Goal: Task Accomplishment & Management: Manage account settings

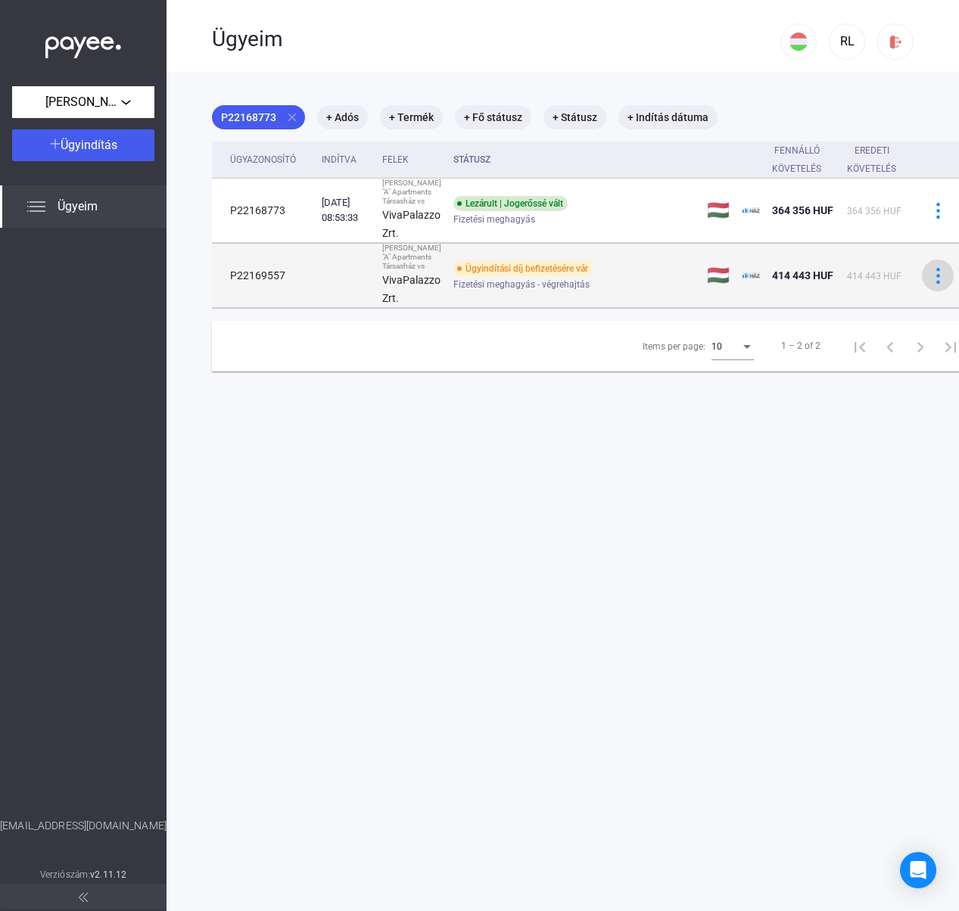
click at [944, 281] on img at bounding box center [938, 276] width 16 height 16
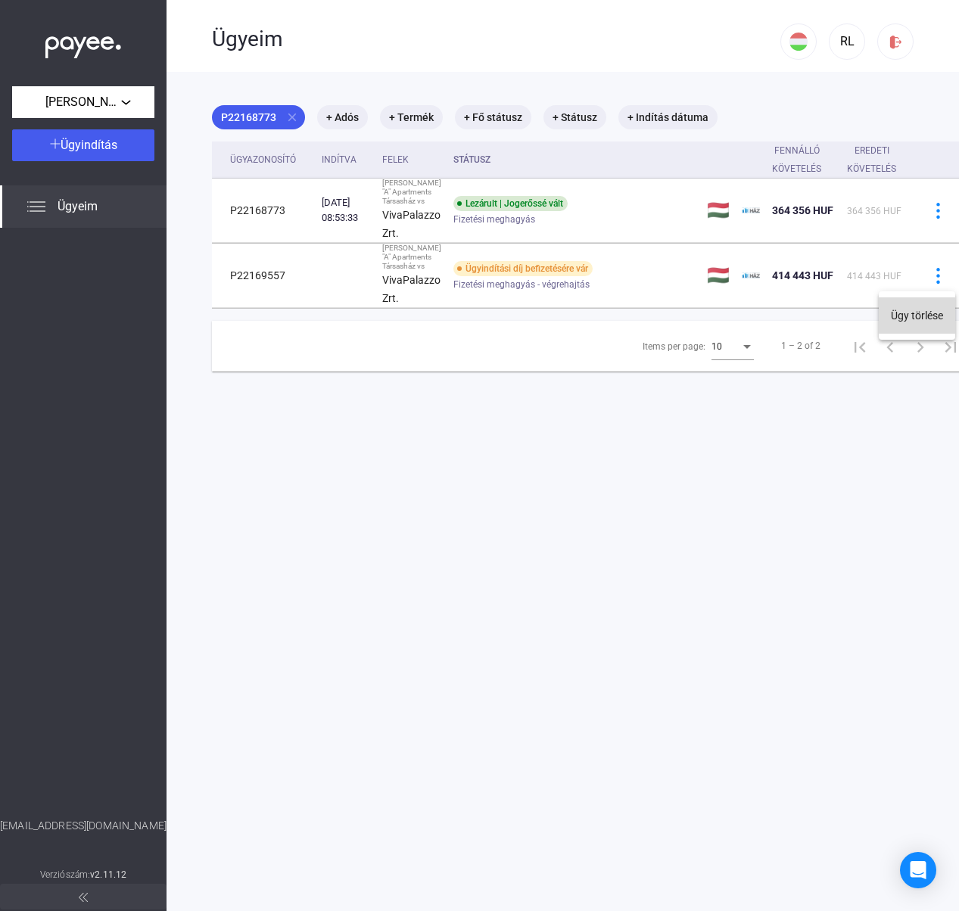
click at [916, 316] on button "Ügy törlése" at bounding box center [917, 315] width 76 height 36
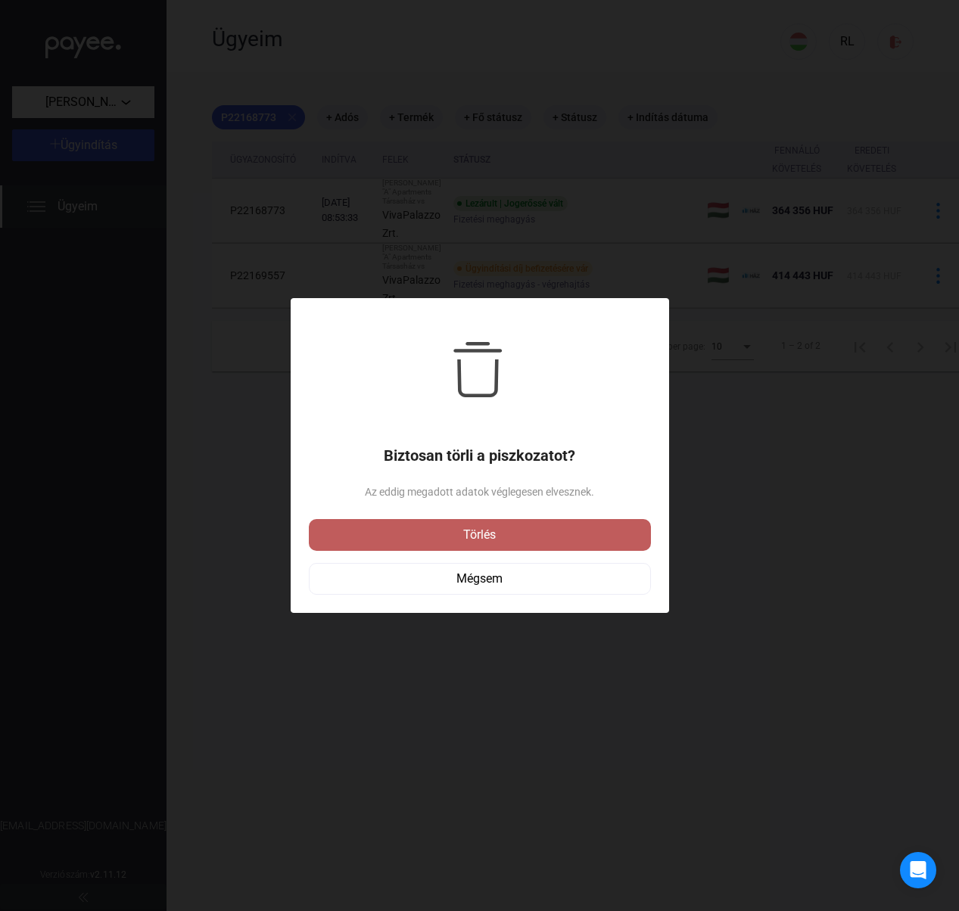
click at [489, 535] on div "Törlés" at bounding box center [479, 535] width 333 height 18
